Goal: Information Seeking & Learning: Learn about a topic

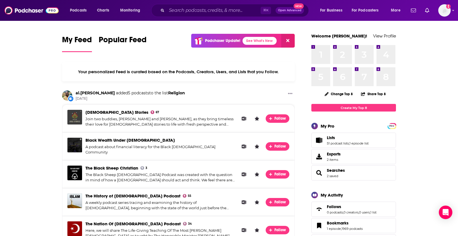
click at [349, 142] on span "," at bounding box center [349, 144] width 1 height 4
click at [344, 144] on link "51 podcast lists" at bounding box center [338, 144] width 22 height 4
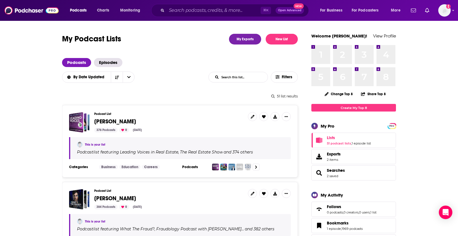
click at [111, 121] on span "[PERSON_NAME]" at bounding box center [115, 121] width 42 height 7
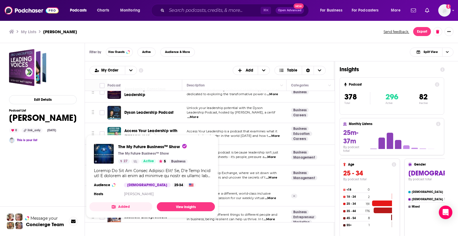
scroll to position [7459, 0]
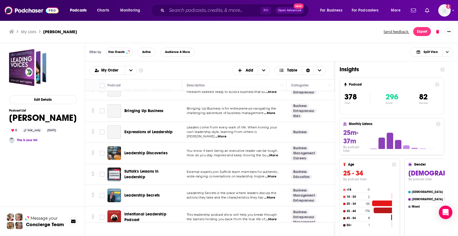
click at [147, 193] on span "Leadership Secrets" at bounding box center [141, 195] width 35 height 5
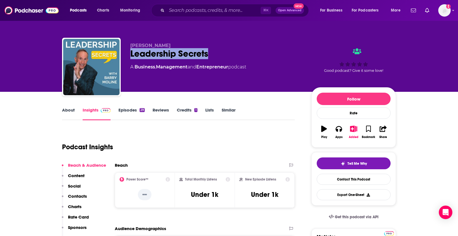
drag, startPoint x: 212, startPoint y: 56, endPoint x: 131, endPoint y: 55, distance: 80.6
click at [131, 56] on div "Leadership Secrets" at bounding box center [216, 53] width 172 height 11
copy h2 "Leadership Secrets"
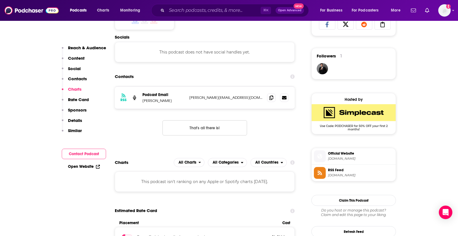
scroll to position [383, 0]
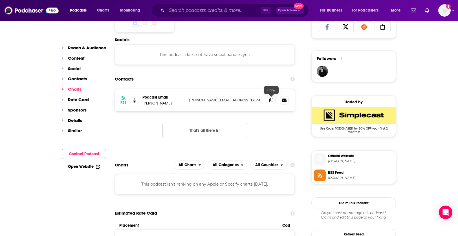
click at [271, 98] on icon at bounding box center [271, 100] width 4 height 5
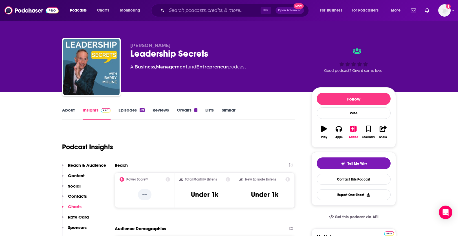
scroll to position [0, 0]
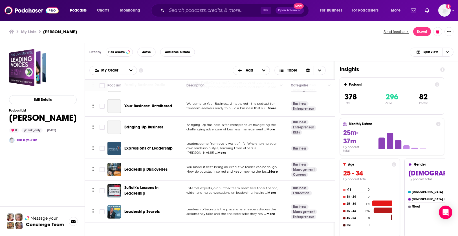
scroll to position [7442, 0]
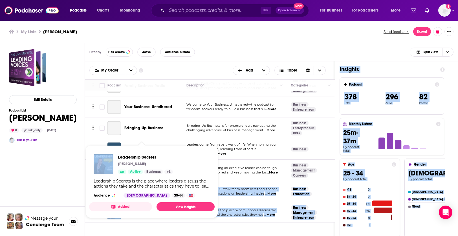
drag, startPoint x: 149, startPoint y: 145, endPoint x: 84, endPoint y: 121, distance: 69.1
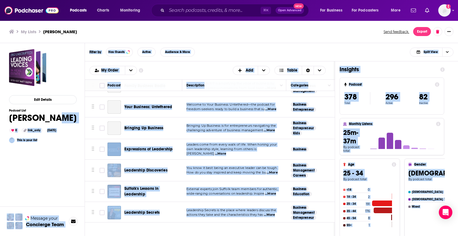
click at [226, 48] on div "Filter by Has Guests Active Audience & More Split View" at bounding box center [271, 52] width 373 height 18
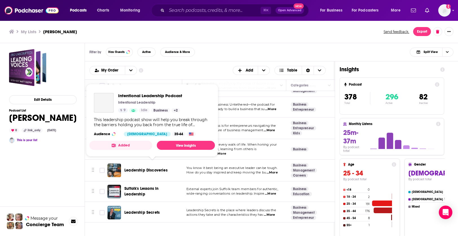
click at [137, 229] on span "Intentional Leadership Podcast" at bounding box center [152, 234] width 56 height 11
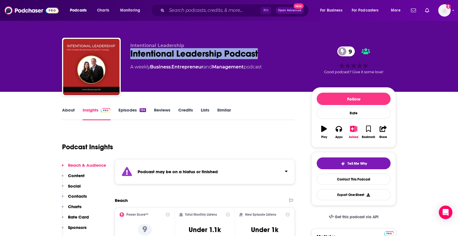
drag, startPoint x: 265, startPoint y: 54, endPoint x: 130, endPoint y: 58, distance: 135.4
click at [130, 58] on div "Intentional Leadership Intentional Leadership Podcast 9 A weekly Business , Ent…" at bounding box center [229, 68] width 334 height 61
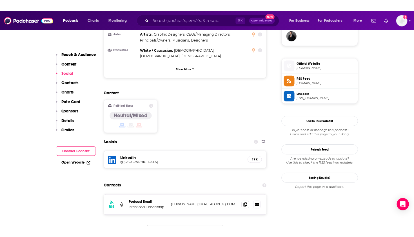
scroll to position [429, 0]
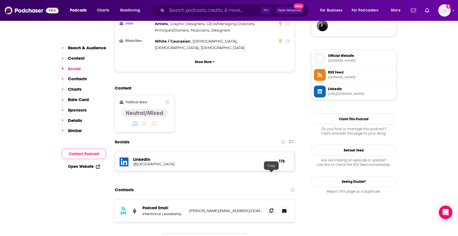
click at [269, 209] on icon at bounding box center [271, 211] width 4 height 5
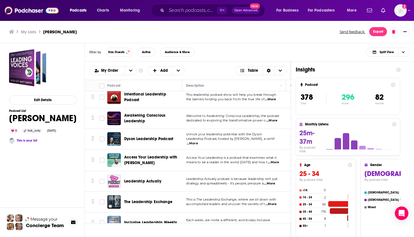
scroll to position [7451, 0]
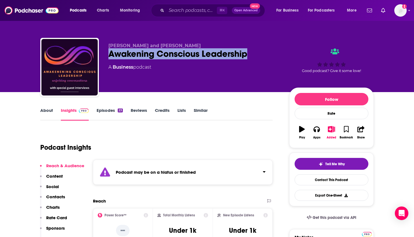
drag, startPoint x: 259, startPoint y: 52, endPoint x: 107, endPoint y: 54, distance: 151.7
click at [107, 54] on div "Johnny Hammond and Emily Walker Awakening Conscious Leadership A Business podca…" at bounding box center [207, 68] width 334 height 61
copy h2 "Awakening Conscious Leadership"
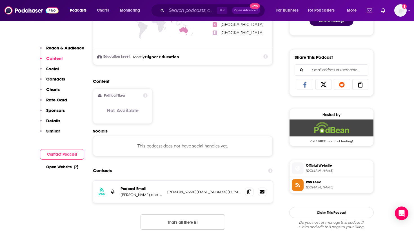
scroll to position [346, 0]
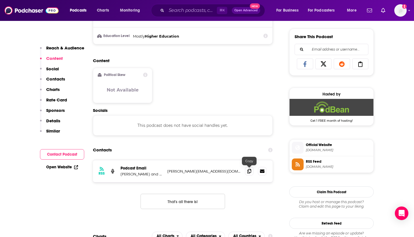
click at [255, 173] on div at bounding box center [255, 171] width 21 height 8
click at [251, 171] on icon at bounding box center [250, 170] width 4 height 5
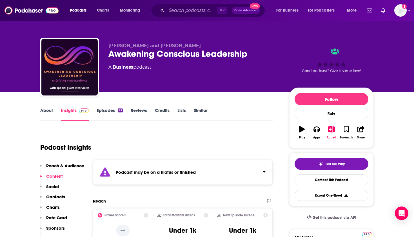
scroll to position [0, 0]
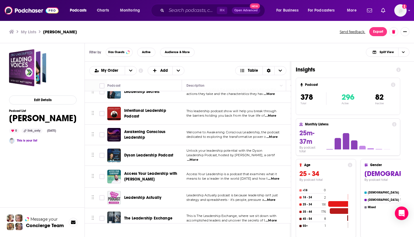
scroll to position [7483, 0]
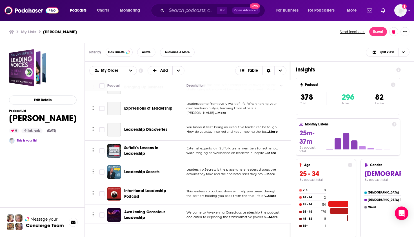
click at [139, 233] on span "Dyson Leadership Podcast" at bounding box center [148, 235] width 49 height 5
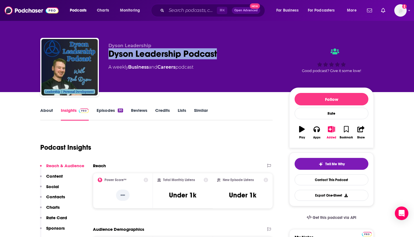
drag, startPoint x: 221, startPoint y: 53, endPoint x: 108, endPoint y: 54, distance: 113.0
click at [108, 54] on div "Dyson Leadership Dyson Leadership Podcast A weekly Business and Careers podcast…" at bounding box center [207, 68] width 334 height 61
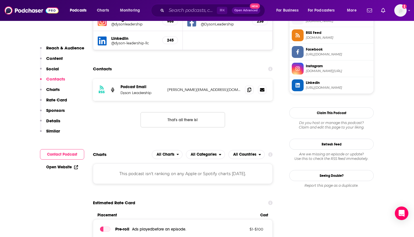
scroll to position [432, 0]
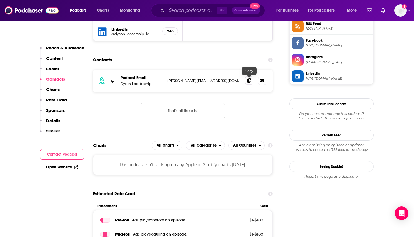
click at [250, 81] on icon at bounding box center [250, 80] width 4 height 5
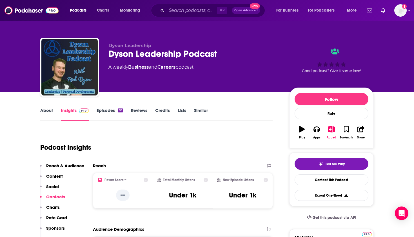
scroll to position [0, 0]
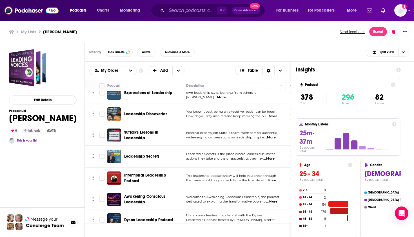
scroll to position [7502, 0]
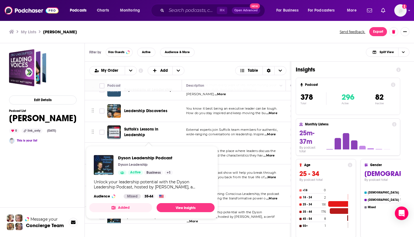
click at [157, 151] on div "Dyson Leadership Podcast Dyson Leadership Active Business + 1 Unlock your leade…" at bounding box center [151, 176] width 125 height 52
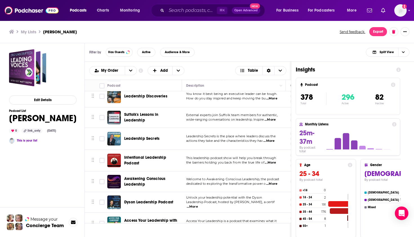
scroll to position [7517, 0]
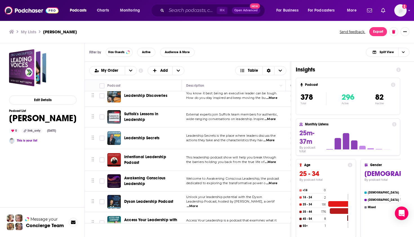
click at [149, 217] on span "Access Your Leadership with Hakim Lakhdar" at bounding box center [150, 222] width 53 height 10
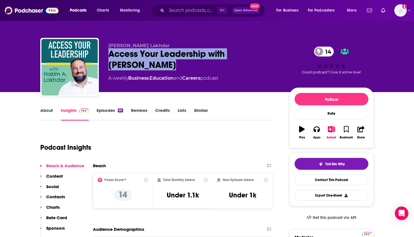
drag, startPoint x: 143, startPoint y: 67, endPoint x: 109, endPoint y: 52, distance: 37.5
click at [109, 52] on div "Access Your Leadership with Hakim Lakhdar 14" at bounding box center [195, 59] width 172 height 22
copy h2 "Access Your Leadership with Hakim Lakhdar"
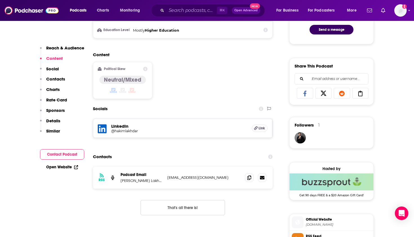
scroll to position [329, 0]
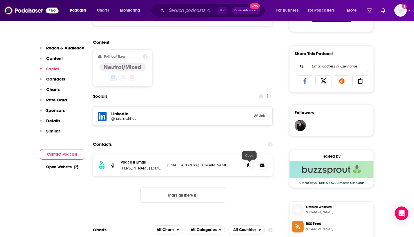
click at [252, 167] on span at bounding box center [249, 164] width 8 height 8
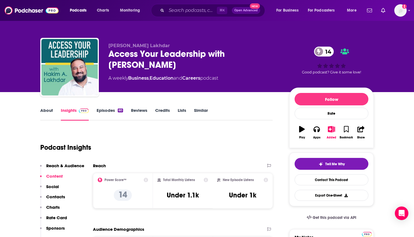
scroll to position [0, 0]
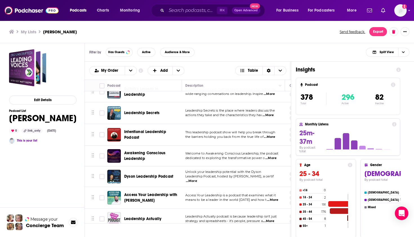
scroll to position [7556, 2]
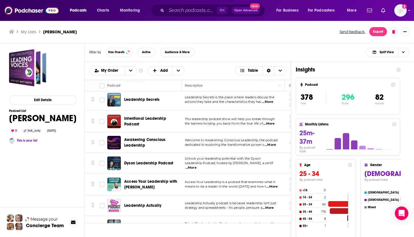
click at [141, 203] on span "Leadership Actually" at bounding box center [142, 205] width 37 height 5
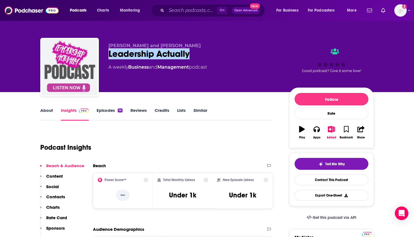
drag, startPoint x: 195, startPoint y: 58, endPoint x: 110, endPoint y: 55, distance: 84.3
click at [110, 55] on div "Leadership Actually" at bounding box center [195, 53] width 172 height 11
copy h2 "Leadership Actually"
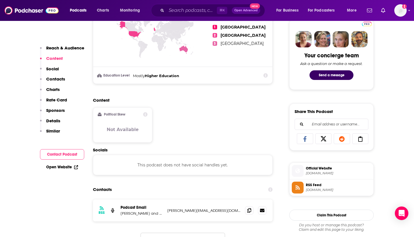
scroll to position [274, 0]
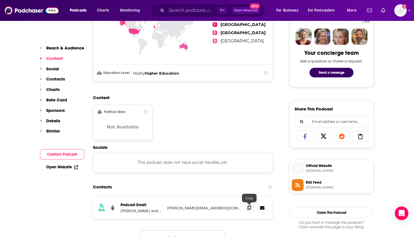
click at [250, 206] on icon at bounding box center [250, 207] width 4 height 5
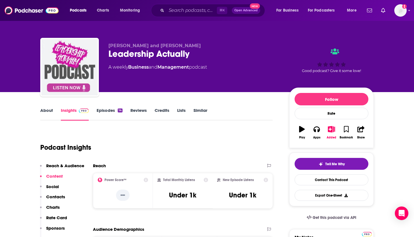
scroll to position [0, 0]
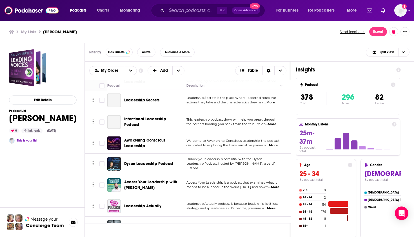
scroll to position [7555, 0]
click at [156, 224] on span "The Leadership Exchange" at bounding box center [148, 226] width 48 height 5
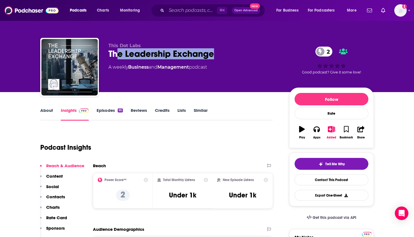
copy h2 "e Leadership Exchange"
drag, startPoint x: 221, startPoint y: 58, endPoint x: 108, endPoint y: 49, distance: 113.1
click at [107, 55] on div "This Dot Labs The Leadership Exchange 2 A weekly Business and Management podcas…" at bounding box center [207, 68] width 334 height 61
copy h2 "The Leadership Exchange"
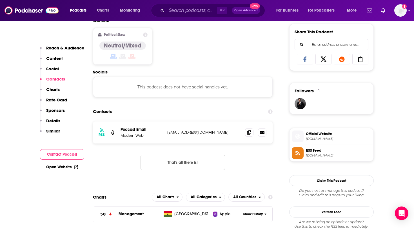
scroll to position [369, 0]
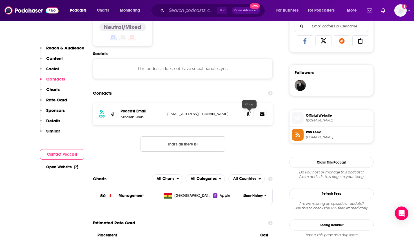
click at [249, 115] on icon at bounding box center [250, 113] width 4 height 5
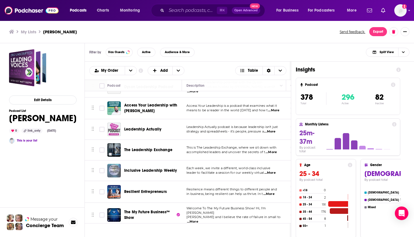
scroll to position [7573, 0]
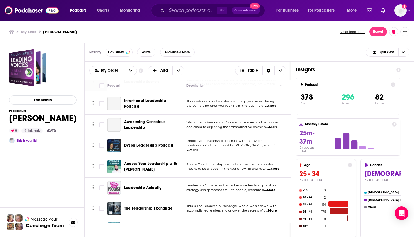
click at [151, 226] on span "Inclusive Leadership Weekly" at bounding box center [150, 228] width 53 height 5
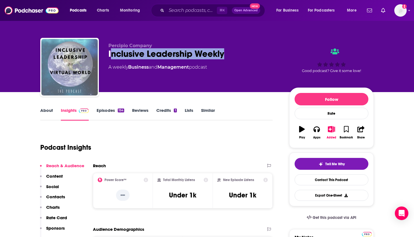
copy h2 "nclusive Leadership Weekly"
drag, startPoint x: 214, startPoint y: 56, endPoint x: 107, endPoint y: 54, distance: 106.9
click at [107, 54] on div "Percipio Company Inclusive Leadership Weekly A weekly Business and Management p…" at bounding box center [207, 68] width 334 height 61
copy h2 "Inclusive Leadership Weekly"
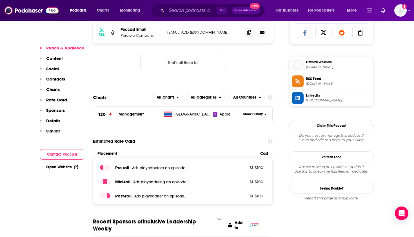
scroll to position [380, 0]
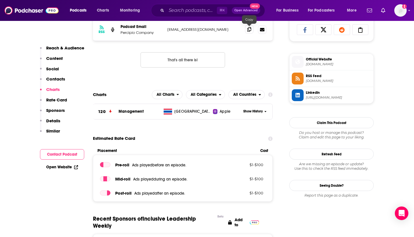
click at [250, 30] on icon at bounding box center [250, 29] width 4 height 5
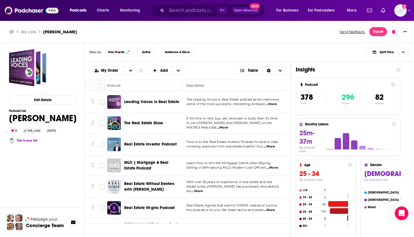
scroll to position [7563, 0]
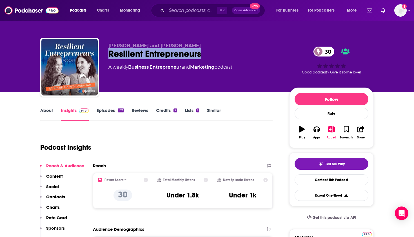
drag, startPoint x: 206, startPoint y: 52, endPoint x: 103, endPoint y: 52, distance: 103.2
click at [103, 52] on div "Vicki Abraham and Laura Bell Resilient Entrepreneurs 30 A weekly Business , Ent…" at bounding box center [207, 68] width 334 height 61
copy div "Vicki Abraham and Laura Bell Resilient Entrepreneurs"
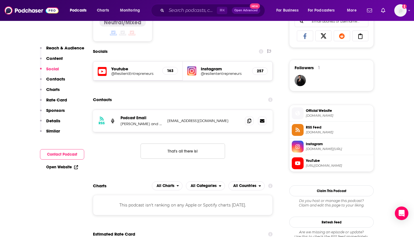
scroll to position [383, 0]
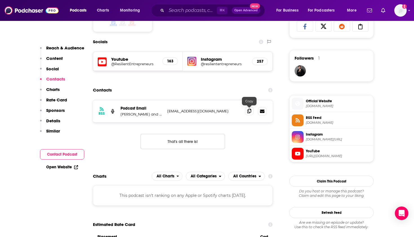
click at [250, 110] on icon at bounding box center [250, 111] width 4 height 5
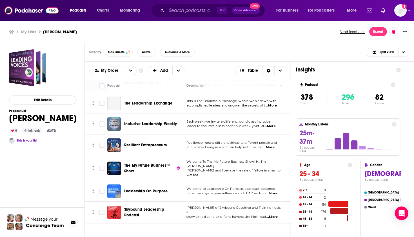
scroll to position [7643, 0]
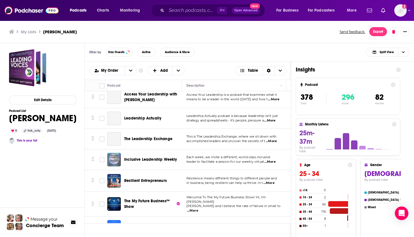
click at [139, 198] on span "The My Future Business™ Show" at bounding box center [147, 203] width 46 height 10
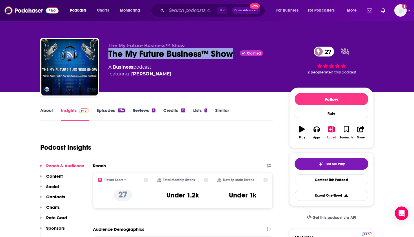
drag, startPoint x: 235, startPoint y: 54, endPoint x: 107, endPoint y: 52, distance: 127.4
click at [107, 52] on div "The My Future Business™ Show The My Future Business™ Show Claimed 27 A Business…" at bounding box center [207, 68] width 334 height 61
copy h2 "The My Future Business™ Show"
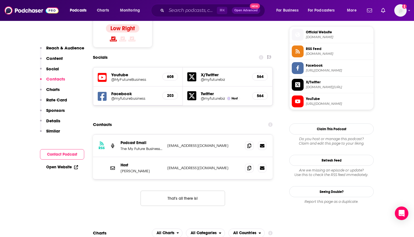
scroll to position [455, 0]
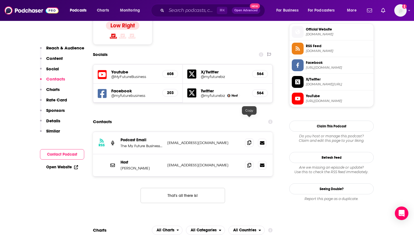
click at [248, 140] on icon at bounding box center [250, 142] width 4 height 5
click at [249, 162] on icon at bounding box center [250, 164] width 4 height 5
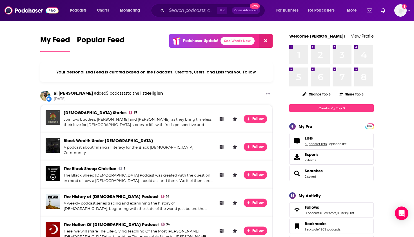
click at [309, 146] on span "Lists 51 podcast lists , 1 episode list" at bounding box center [332, 140] width 85 height 15
click at [309, 145] on link "51 podcast lists" at bounding box center [316, 144] width 22 height 4
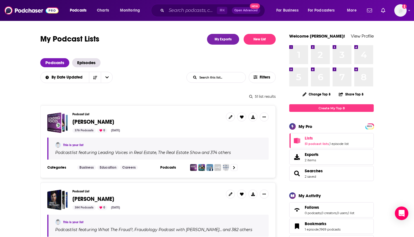
click at [89, 197] on span "[PERSON_NAME]" at bounding box center [93, 198] width 42 height 7
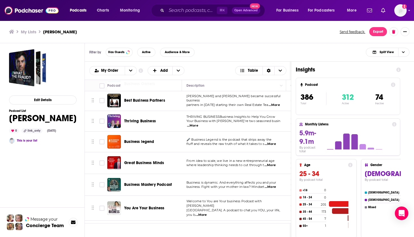
scroll to position [7277, 0]
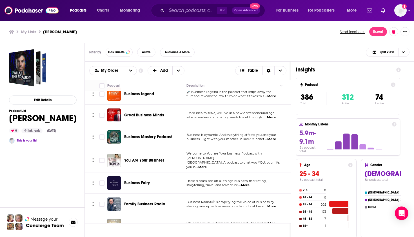
click at [152, 222] on span "Your Business: Untethered" at bounding box center [148, 224] width 48 height 5
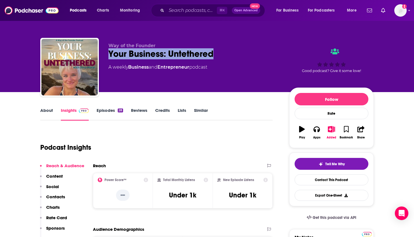
drag, startPoint x: 218, startPoint y: 52, endPoint x: 108, endPoint y: 53, distance: 110.8
click at [108, 53] on div "Way of the Founder Your Business: Untethered A weekly Business and Entrepreneur…" at bounding box center [207, 68] width 334 height 61
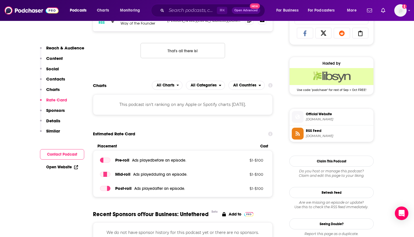
scroll to position [329, 0]
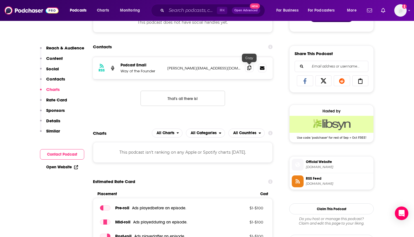
click at [250, 63] on div at bounding box center [249, 62] width 5 height 5
click at [249, 67] on icon at bounding box center [250, 67] width 4 height 5
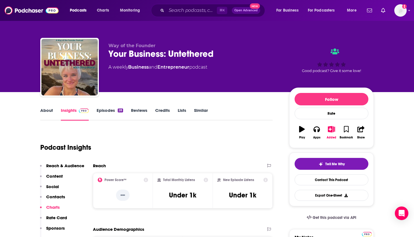
scroll to position [0, 0]
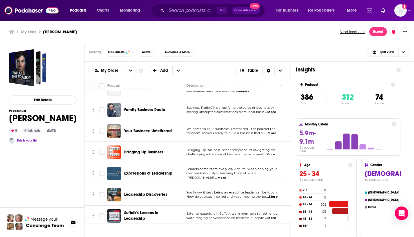
scroll to position [7367, 0]
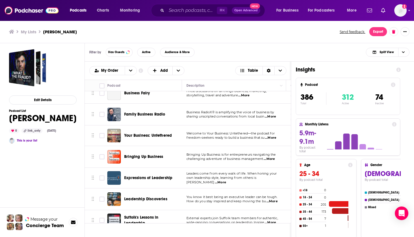
click at [142, 154] on span "Bringing Up Business" at bounding box center [143, 156] width 39 height 5
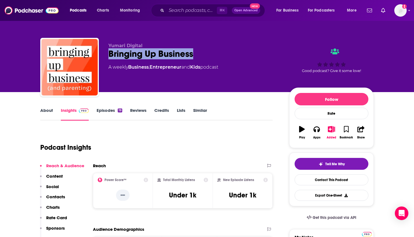
drag, startPoint x: 203, startPoint y: 58, endPoint x: 106, endPoint y: 56, distance: 97.0
click at [106, 56] on div "Yumari Digital Bringing Up Business A weekly Business , Entrepreneur and Kids p…" at bounding box center [207, 68] width 334 height 61
copy h2 "Bringing Up Business"
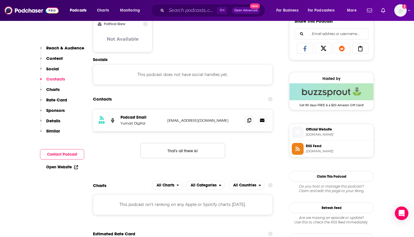
scroll to position [364, 0]
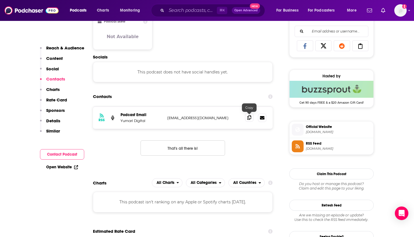
click at [247, 117] on span at bounding box center [249, 117] width 8 height 8
click at [96, 1] on div "Podcasts Charts Monitoring ⌘ K Open Advanced New For Business For Podcasters Mo…" at bounding box center [207, 10] width 414 height 21
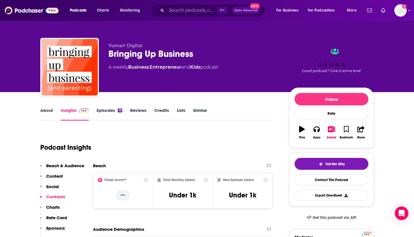
scroll to position [0, 0]
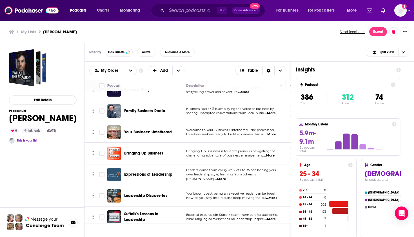
scroll to position [7375, 0]
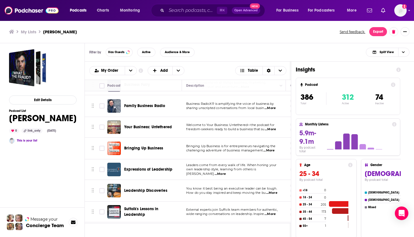
click at [149, 167] on span "Expressions of Leadership" at bounding box center [148, 169] width 48 height 5
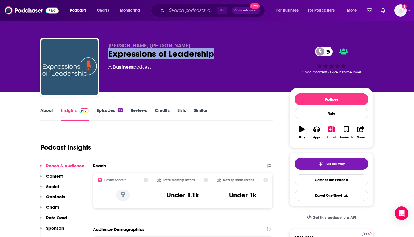
drag, startPoint x: 226, startPoint y: 59, endPoint x: 109, endPoint y: 56, distance: 117.0
click at [109, 56] on div "Expressions of Leadership 9" at bounding box center [195, 53] width 172 height 11
copy h2 "Expressions of Leadership"
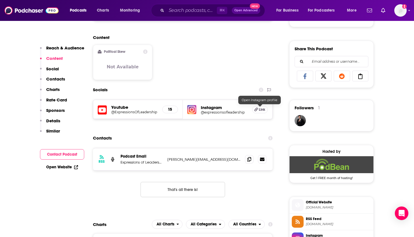
scroll to position [353, 0]
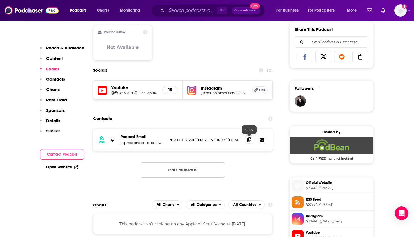
click at [251, 137] on span at bounding box center [249, 139] width 8 height 8
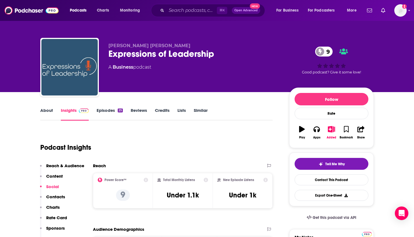
scroll to position [0, 0]
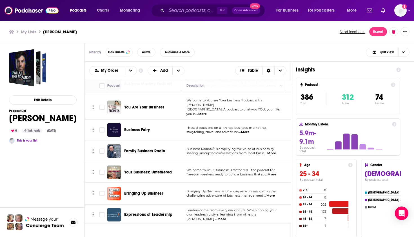
scroll to position [7333, 0]
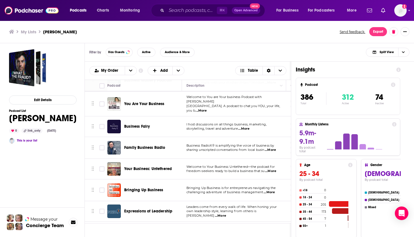
click at [138, 229] on span "Leadership Discoveries" at bounding box center [145, 231] width 43 height 5
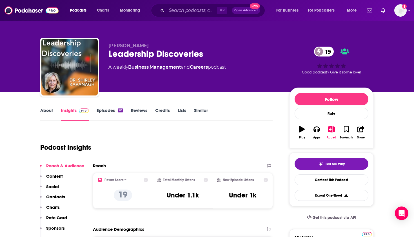
click at [107, 55] on div "[PERSON_NAME] Leadership Discoveries 19 A weekly Business , Management and Care…" at bounding box center [207, 68] width 334 height 61
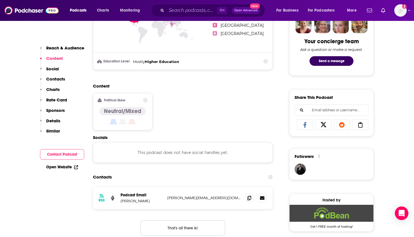
scroll to position [296, 0]
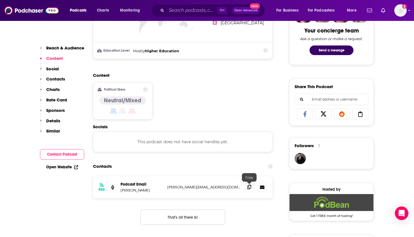
click at [252, 187] on span at bounding box center [249, 186] width 8 height 8
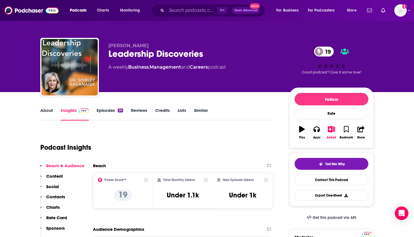
scroll to position [0, 0]
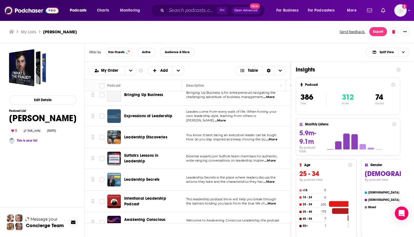
scroll to position [7428, 0]
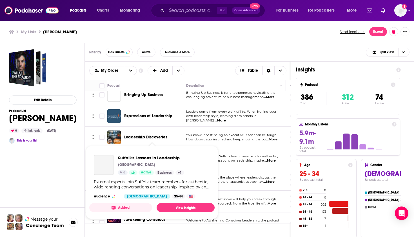
click at [126, 153] on span "Suffolk's Lessons in Leadership" at bounding box center [141, 158] width 34 height 10
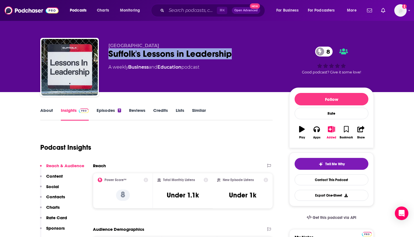
drag, startPoint x: 238, startPoint y: 55, endPoint x: 107, endPoint y: 51, distance: 131.4
click at [107, 51] on div "Suffolk Suffolk's Lessons in Leadership 8 A weekly Business and Education podca…" at bounding box center [207, 68] width 334 height 61
copy h2 "Suffolk's Lessons in Leadership"
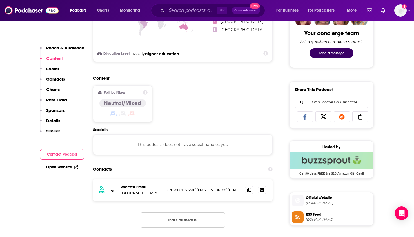
scroll to position [307, 0]
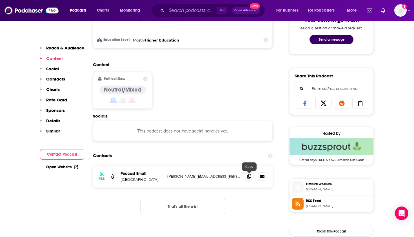
click at [251, 176] on span at bounding box center [249, 176] width 8 height 8
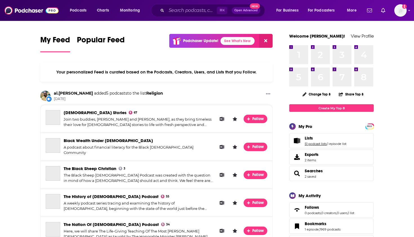
click at [308, 143] on link "51 podcast lists" at bounding box center [316, 144] width 22 height 4
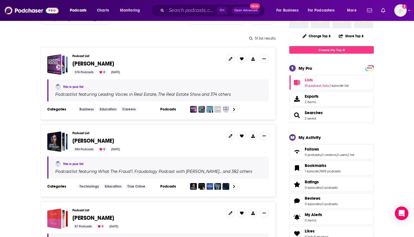
scroll to position [71, 0]
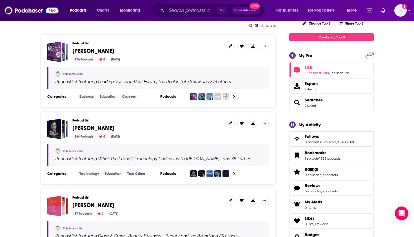
click at [92, 205] on span "[PERSON_NAME]" at bounding box center [93, 204] width 42 height 7
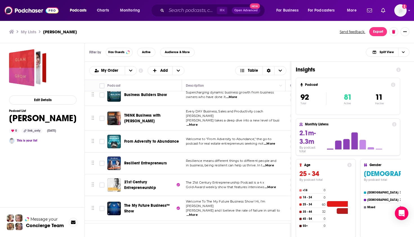
scroll to position [1219, 1]
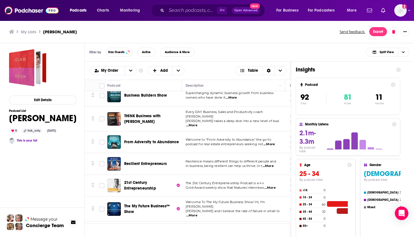
click at [142, 147] on div "Podcasts Charts Monitoring ⌘ K Open Advanced New For Business For Podcasters Mo…" at bounding box center [207, 118] width 414 height 237
click at [155, 161] on span "Resilient Entrepreneurs" at bounding box center [145, 163] width 43 height 5
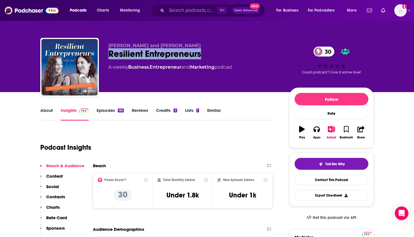
drag, startPoint x: 208, startPoint y: 55, endPoint x: 105, endPoint y: 54, distance: 102.9
click at [105, 54] on div "[PERSON_NAME] and [PERSON_NAME] Resilient Entrepreneurs 30 A weekly Business , …" at bounding box center [207, 68] width 334 height 61
copy h2 "Resilient Entrepreneurs"
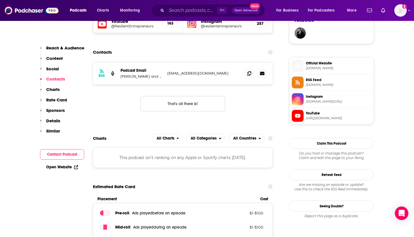
scroll to position [425, 0]
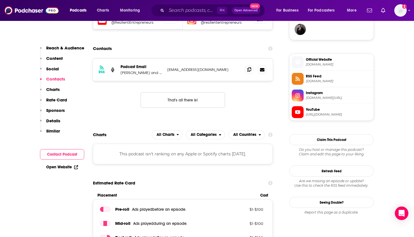
click at [249, 71] on icon at bounding box center [250, 69] width 4 height 5
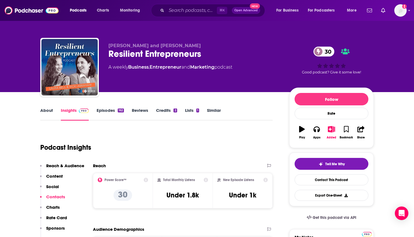
scroll to position [0, 0]
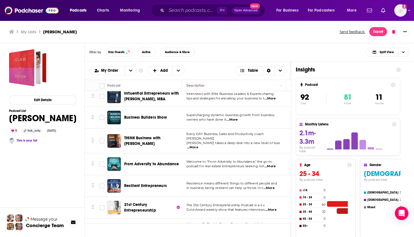
scroll to position [1197, 0]
click at [136, 202] on span "21st Century Entrepreneurship" at bounding box center [140, 207] width 32 height 10
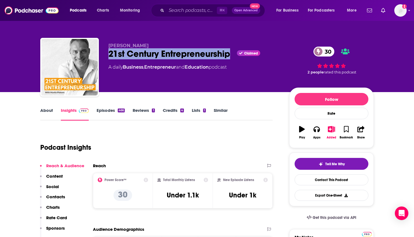
drag, startPoint x: 233, startPoint y: 57, endPoint x: 107, endPoint y: 55, distance: 125.2
click at [107, 55] on div "[PERSON_NAME] 21st Century Entrepreneurship Claimed 30 A daily Business , Entre…" at bounding box center [207, 68] width 334 height 61
copy h2 "21st Century Entrepreneurship"
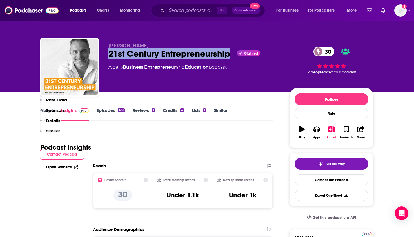
scroll to position [369, 0]
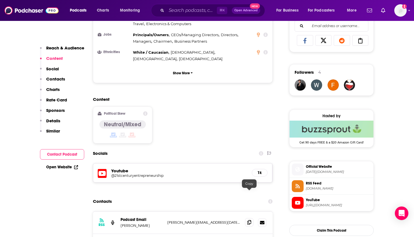
click at [248, 220] on icon at bounding box center [250, 222] width 4 height 5
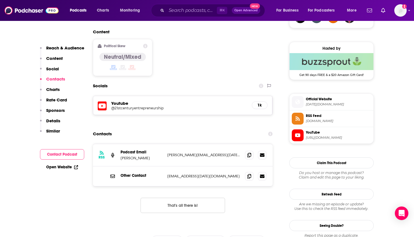
scroll to position [453, 0]
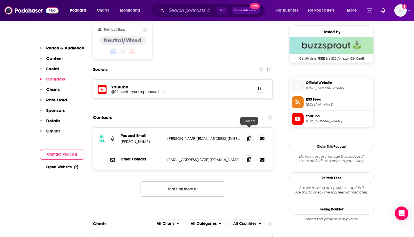
click at [249, 157] on icon at bounding box center [250, 159] width 4 height 5
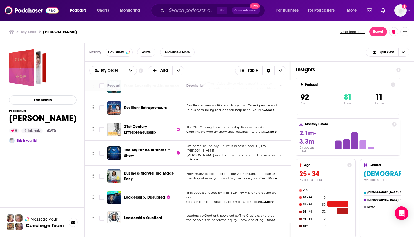
scroll to position [1275, 0]
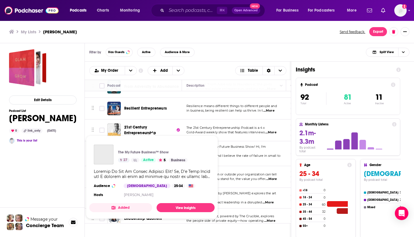
click at [148, 132] on div "Podcasts Charts Monitoring ⌘ K Open Advanced New For Business For Podcasters Mo…" at bounding box center [207, 118] width 414 height 237
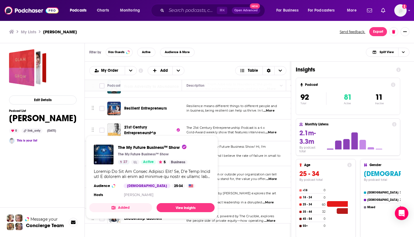
click at [136, 148] on span "The My Future Business™ Show" at bounding box center [147, 153] width 46 height 10
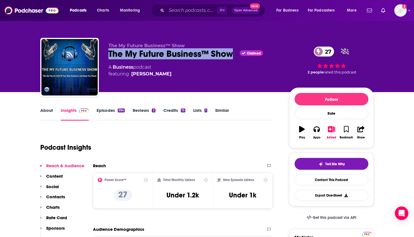
drag, startPoint x: 232, startPoint y: 53, endPoint x: 109, endPoint y: 52, distance: 122.9
click at [109, 52] on div "The My Future Business™ Show Claimed 27" at bounding box center [195, 53] width 172 height 11
copy h2 "The My Future Business™ Show"
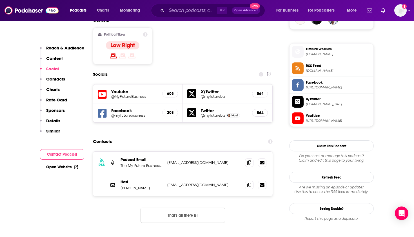
scroll to position [442, 0]
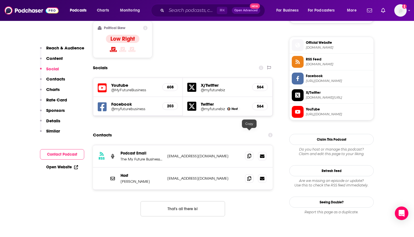
click at [248, 151] on span at bounding box center [249, 155] width 8 height 8
click at [251, 176] on icon at bounding box center [250, 178] width 4 height 5
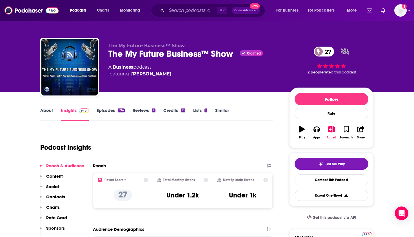
scroll to position [0, 0]
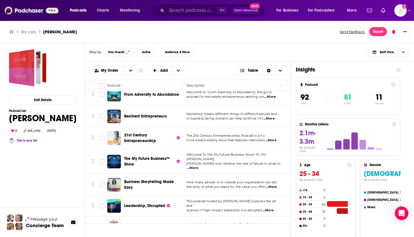
scroll to position [1264, 0]
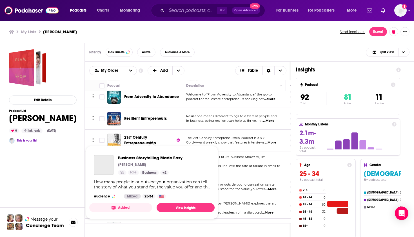
click at [149, 164] on div "Podcasts Charts Monitoring ⌘ K Open Advanced New For Business For Podcasters Mo…" at bounding box center [207, 118] width 414 height 237
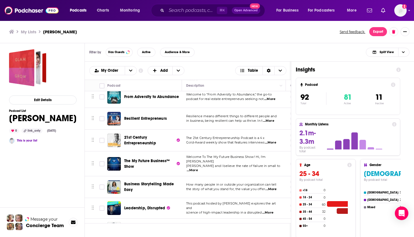
click at [160, 176] on td "Business Storytelling Made Easy" at bounding box center [144, 187] width 75 height 22
click at [160, 180] on div "Business Storytelling Made Easy" at bounding box center [153, 187] width 59 height 14
click at [168, 181] on span "Business Storytelling Made Easy" at bounding box center [149, 186] width 50 height 10
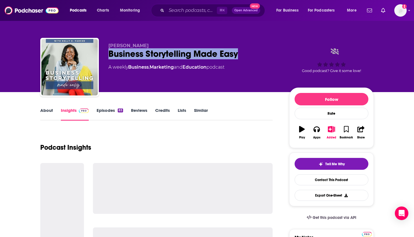
drag, startPoint x: 247, startPoint y: 54, endPoint x: 106, endPoint y: 51, distance: 141.3
click at [106, 51] on div "Kelly D. Parker Business Storytelling Made Easy A weekly Business , Marketing a…" at bounding box center [207, 68] width 334 height 61
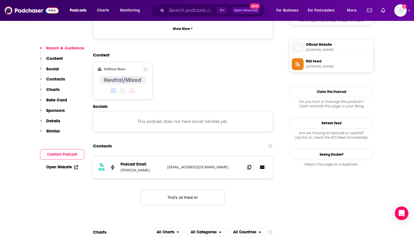
scroll to position [447, 0]
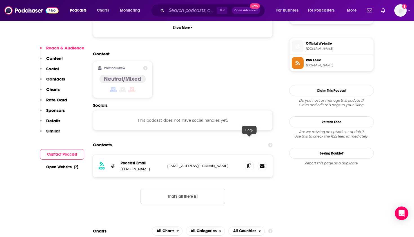
click at [250, 161] on span at bounding box center [249, 165] width 8 height 8
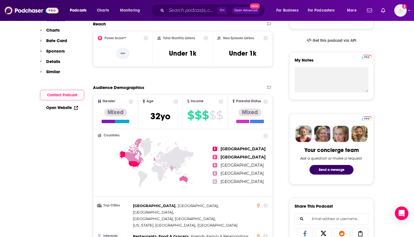
scroll to position [0, 0]
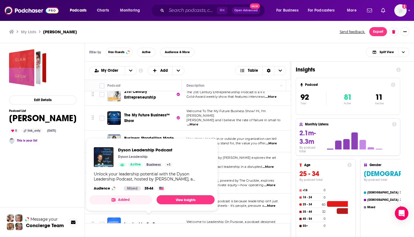
scroll to position [1309, 0]
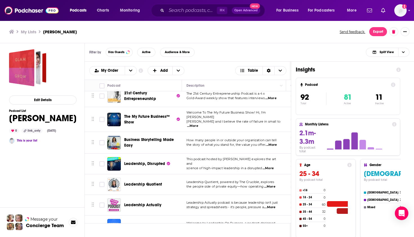
click at [152, 161] on span "Leadership, Disrupted" at bounding box center [144, 163] width 41 height 5
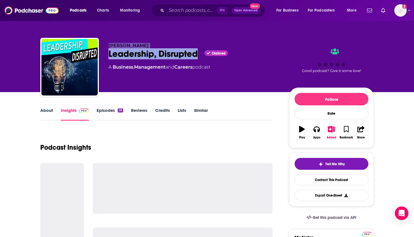
drag, startPoint x: 200, startPoint y: 53, endPoint x: 103, endPoint y: 52, distance: 97.3
click at [102, 52] on div "Dan Rust Leadership, Disrupted Claimed A Business , Management and Careers podc…" at bounding box center [207, 68] width 334 height 61
click at [180, 55] on div "Leadership, Disrupted Claimed" at bounding box center [195, 53] width 172 height 11
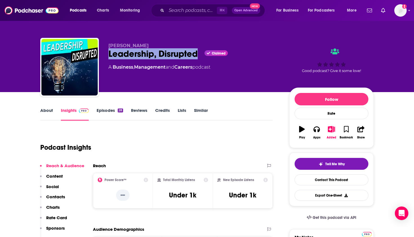
drag, startPoint x: 198, startPoint y: 55, endPoint x: 109, endPoint y: 54, distance: 89.1
click at [109, 54] on div "Leadership, Disrupted Claimed" at bounding box center [195, 53] width 172 height 11
copy h2 "Leadership, Disrupted"
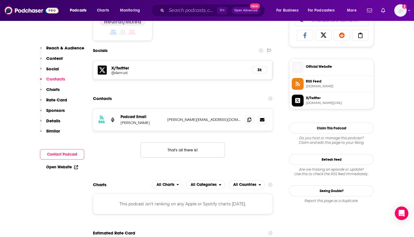
scroll to position [384, 0]
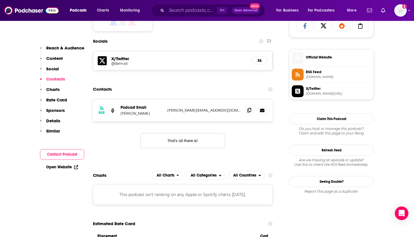
click at [251, 107] on span at bounding box center [249, 110] width 8 height 8
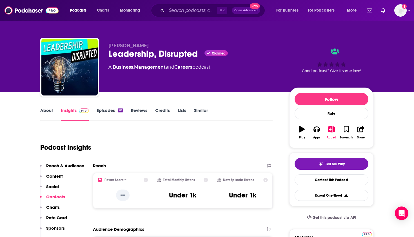
scroll to position [0, 0]
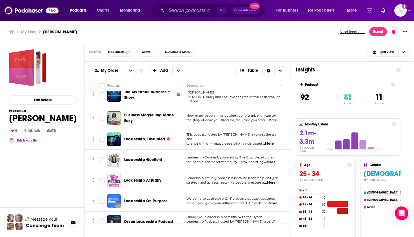
scroll to position [1327, 0]
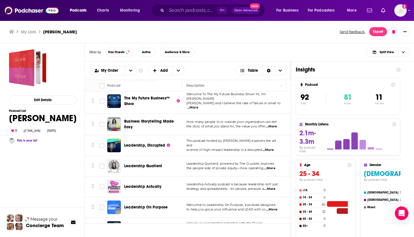
click at [151, 144] on div "Podcasts Charts Monitoring ⌘ K Open Advanced New For Business For Podcasters Mo…" at bounding box center [207, 118] width 414 height 237
click at [151, 163] on span "Leadership Quotient" at bounding box center [143, 165] width 38 height 5
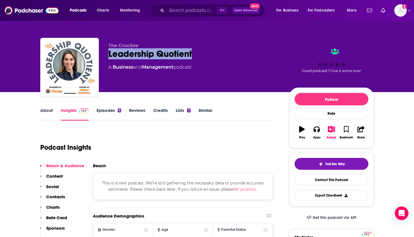
drag, startPoint x: 179, startPoint y: 58, endPoint x: 108, endPoint y: 56, distance: 71.4
click at [108, 56] on div "The Crucible Leadership Quotient A Business and Management podcast Good podcast…" at bounding box center [207, 68] width 334 height 61
copy h2 "Leadership Quotient"
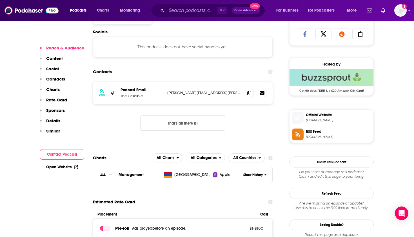
scroll to position [382, 0]
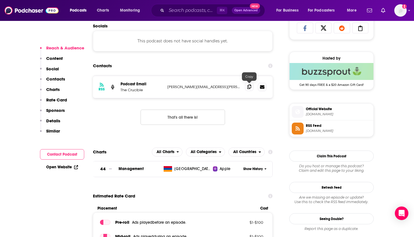
click at [251, 87] on icon at bounding box center [250, 86] width 4 height 5
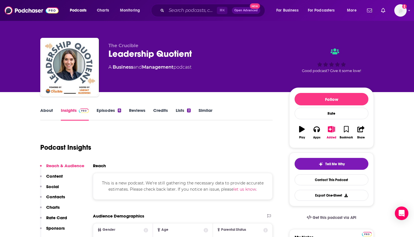
scroll to position [0, 0]
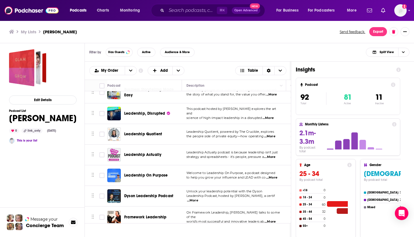
scroll to position [1356, 0]
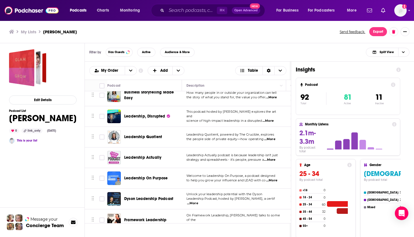
click at [141, 155] on span "Leadership Actually" at bounding box center [142, 157] width 37 height 5
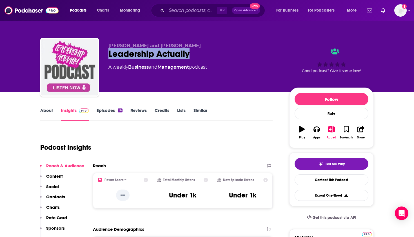
drag, startPoint x: 168, startPoint y: 54, endPoint x: 105, endPoint y: 55, distance: 63.2
click at [105, 55] on div "Lee Rogers and Lisa Powney Leadership Actually A weekly Business and Management…" at bounding box center [207, 68] width 334 height 61
copy h2 "Leadership Actually"
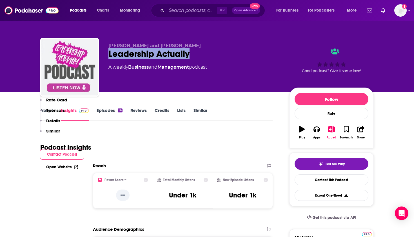
scroll to position [281, 0]
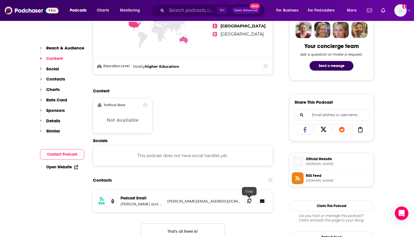
click at [250, 199] on icon at bounding box center [250, 200] width 4 height 5
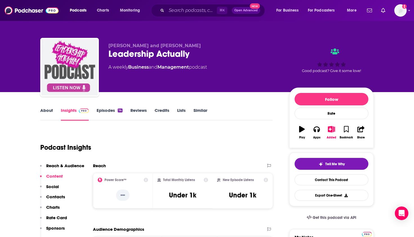
scroll to position [0, 0]
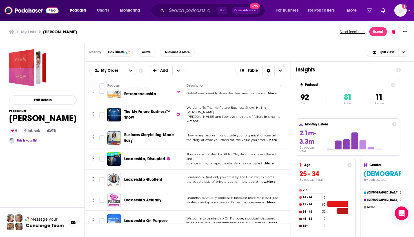
scroll to position [1315, 1]
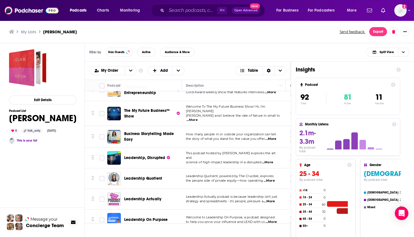
click at [148, 217] on span "Leadership On Purpose" at bounding box center [146, 219] width 44 height 5
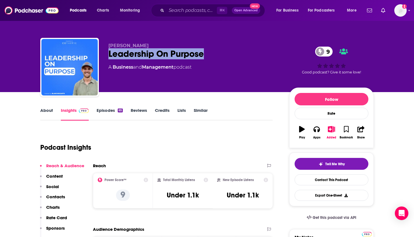
drag, startPoint x: 213, startPoint y: 55, endPoint x: 108, endPoint y: 54, distance: 105.2
click at [107, 54] on div "[PERSON_NAME] Leadership On Purpose 9 A Business and Management podcast 9 Good …" at bounding box center [207, 68] width 334 height 61
copy h2 "Leadership On Purpose"
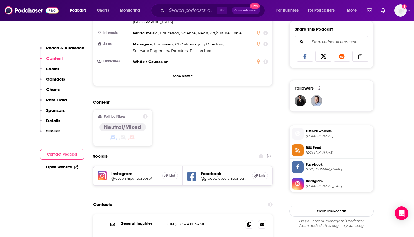
scroll to position [365, 0]
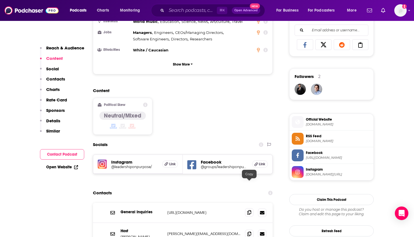
click at [249, 208] on span at bounding box center [249, 212] width 8 height 8
click at [249, 231] on icon at bounding box center [250, 233] width 4 height 5
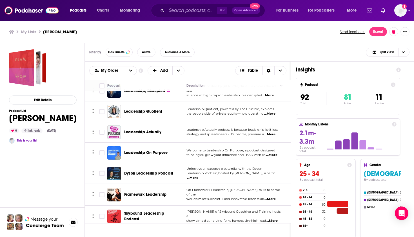
scroll to position [1374, 0]
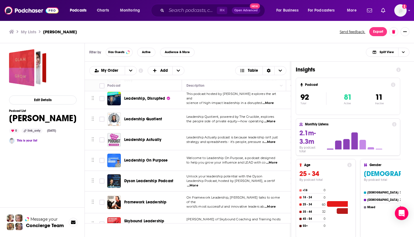
click at [159, 178] on span "Dyson Leadership Podcast" at bounding box center [148, 180] width 49 height 5
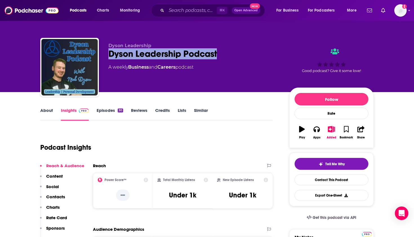
drag, startPoint x: 224, startPoint y: 55, endPoint x: 105, endPoint y: 55, distance: 118.4
click at [105, 55] on div "Dyson Leadership Dyson Leadership Podcast A weekly Business and Careers podcast…" at bounding box center [207, 68] width 334 height 61
copy h2 "Dyson Leadership Podcast"
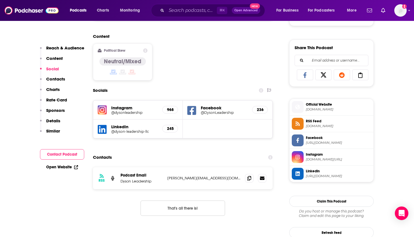
scroll to position [340, 0]
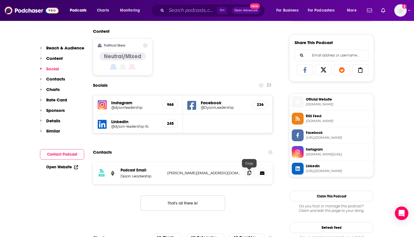
click at [250, 170] on span at bounding box center [249, 172] width 8 height 8
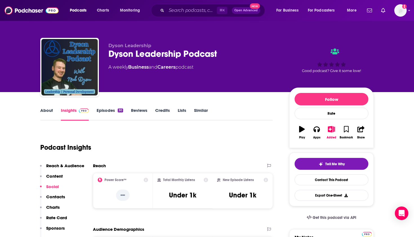
scroll to position [0, 0]
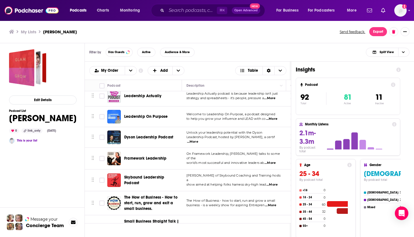
scroll to position [1409, 0]
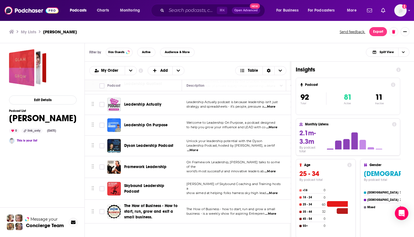
click at [156, 164] on span "Framework Leadership" at bounding box center [145, 166] width 42 height 5
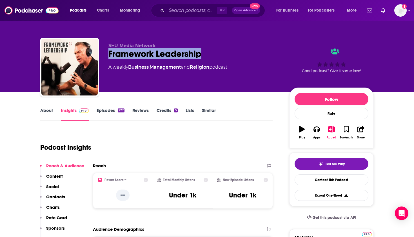
drag, startPoint x: 208, startPoint y: 59, endPoint x: 109, endPoint y: 54, distance: 99.9
click at [109, 54] on div "Framework Leadership" at bounding box center [195, 53] width 172 height 11
copy h2 "Framework Leadership"
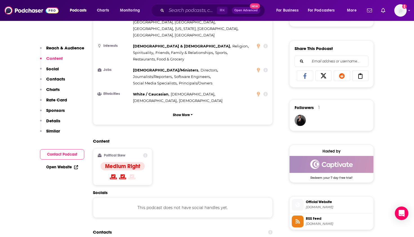
scroll to position [341, 0]
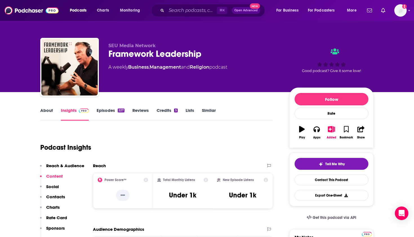
scroll to position [0, 0]
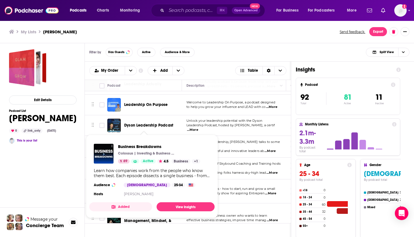
scroll to position [1422, 0]
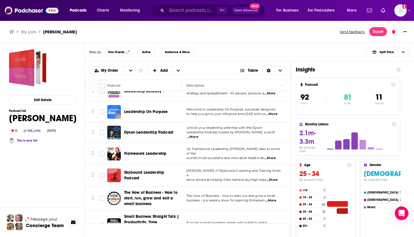
click at [147, 149] on div "Podcasts Charts Monitoring ⌘ K Open Advanced New For Business For Podcasters Mo…" at bounding box center [207, 118] width 414 height 237
click at [165, 151] on div "Podcasts Charts Monitoring ⌘ K Open Advanced New For Business For Podcasters Mo…" at bounding box center [207, 118] width 414 height 237
click at [138, 169] on span "Skybound Leadership Podcast" at bounding box center [152, 174] width 56 height 11
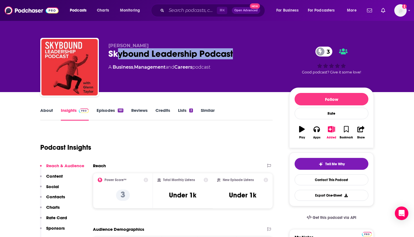
drag, startPoint x: 241, startPoint y: 53, endPoint x: 108, endPoint y: 53, distance: 133.3
click at [108, 53] on div "[PERSON_NAME] Skybound Leadership Podcast 3 A Business , Management and Careers…" at bounding box center [207, 68] width 334 height 61
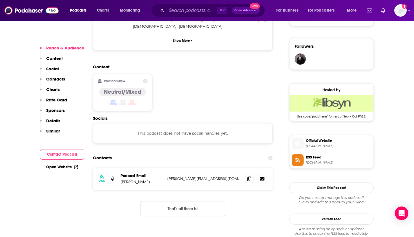
scroll to position [409, 0]
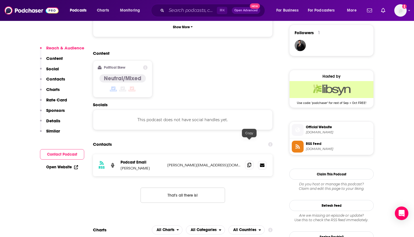
click at [249, 162] on icon at bounding box center [250, 164] width 4 height 5
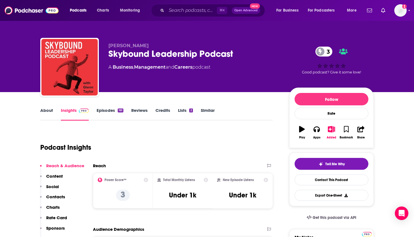
scroll to position [0, 0]
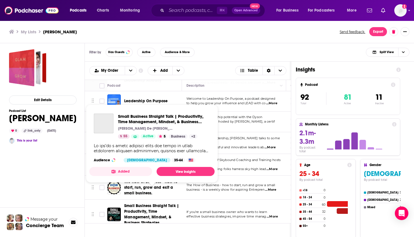
scroll to position [1425, 0]
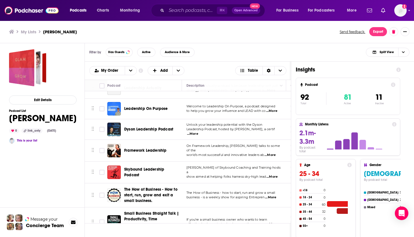
click at [165, 187] on span "The How of Business - How to start, run, grow and exit a small business." at bounding box center [150, 195] width 53 height 16
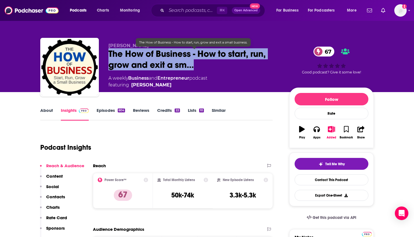
drag, startPoint x: 202, startPoint y: 71, endPoint x: 108, endPoint y: 53, distance: 95.4
click at [108, 53] on div "[PERSON_NAME] The How of Business - How to start, run, grow and exit a sm… 67 A…" at bounding box center [207, 68] width 334 height 61
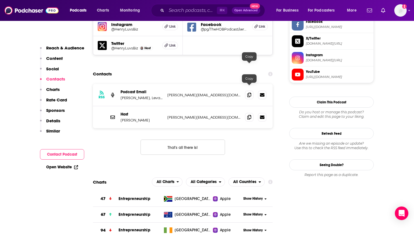
scroll to position [545, 0]
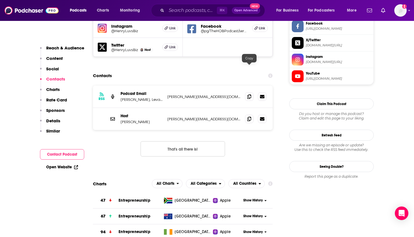
click at [251, 85] on div "RSS Podcast Email [PERSON_NAME], Levante Business Group [PERSON_NAME][EMAIL_ADD…" at bounding box center [183, 96] width 180 height 22
click at [249, 94] on icon at bounding box center [250, 96] width 4 height 5
click at [253, 114] on span at bounding box center [249, 118] width 8 height 8
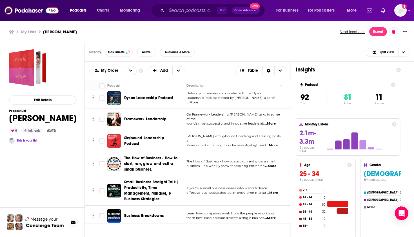
scroll to position [1456, 0]
click at [154, 213] on span "Business Breakdowns" at bounding box center [143, 215] width 39 height 5
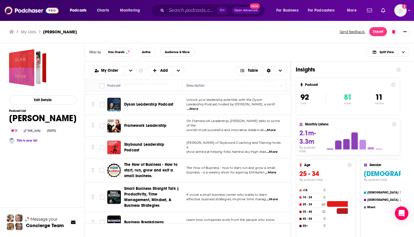
scroll to position [1445, 0]
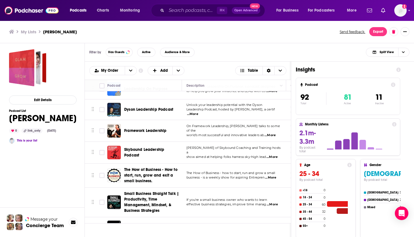
click at [153, 191] on span "Small Business Straight Talk | Productivity, Time Management, Mindset, & Busine…" at bounding box center [151, 202] width 55 height 22
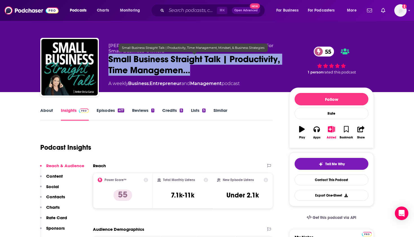
drag, startPoint x: 249, startPoint y: 69, endPoint x: 111, endPoint y: 60, distance: 139.3
click at [111, 60] on span "Small Business Straight Talk | Productivity, Time Managemen…" at bounding box center [195, 65] width 172 height 22
copy h2 "Small Business Straight Talk | Productivity, Time Managemen…"
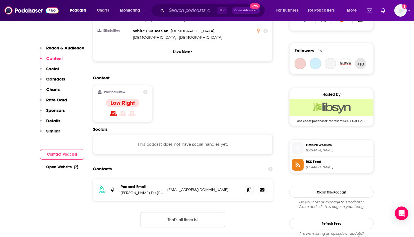
scroll to position [417, 0]
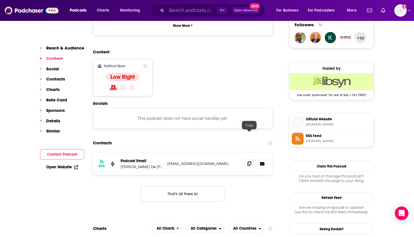
click at [251, 159] on span at bounding box center [249, 163] width 8 height 8
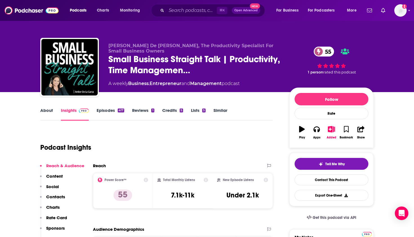
scroll to position [0, 0]
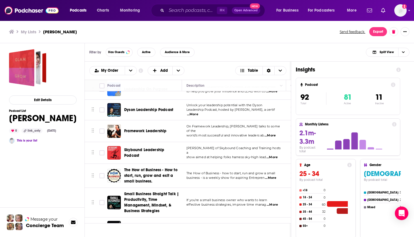
scroll to position [1447, 0]
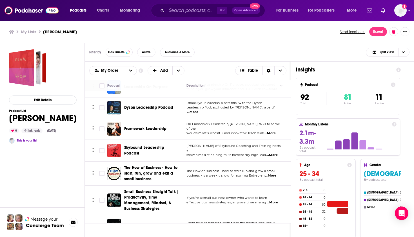
click at [147, 222] on span "Business Breakdowns" at bounding box center [143, 224] width 39 height 5
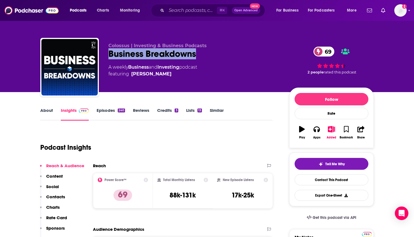
drag, startPoint x: 132, startPoint y: 58, endPoint x: 110, endPoint y: 56, distance: 22.1
click at [110, 56] on div "Business Breakdowns 69" at bounding box center [195, 53] width 172 height 11
copy h2 "Business Breakdowns"
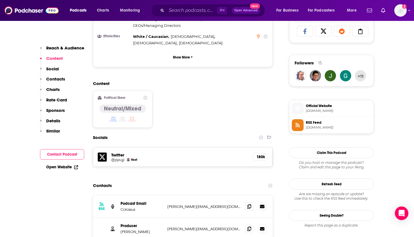
scroll to position [385, 0]
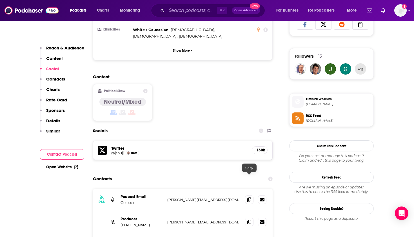
click at [254, 195] on div at bounding box center [255, 199] width 21 height 8
click at [251, 197] on icon at bounding box center [250, 199] width 4 height 5
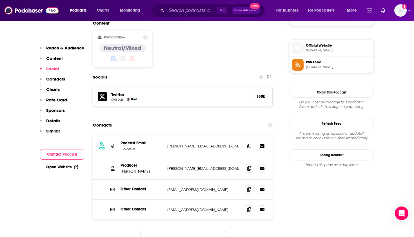
scroll to position [447, 0]
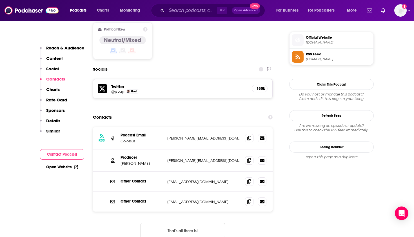
click at [251, 149] on div "Producer [PERSON_NAME] [PERSON_NAME][EMAIL_ADDRESS][DOMAIN_NAME] [PERSON_NAME][…" at bounding box center [183, 160] width 180 height 22
click at [251, 156] on span at bounding box center [249, 160] width 8 height 8
click at [248, 179] on icon at bounding box center [250, 181] width 4 height 5
click at [248, 199] on icon at bounding box center [250, 201] width 4 height 5
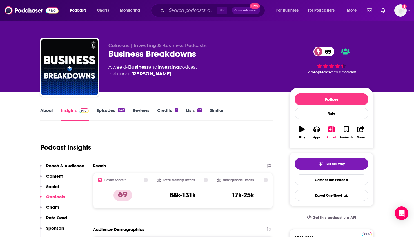
scroll to position [0, 0]
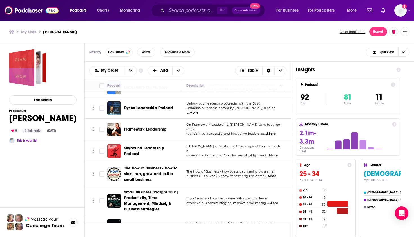
scroll to position [1508, 0]
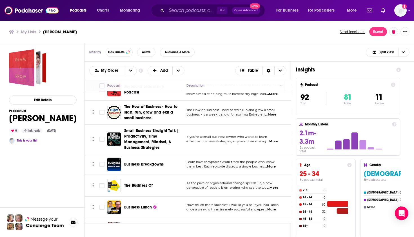
click at [140, 183] on span "The Business Of" at bounding box center [138, 185] width 29 height 5
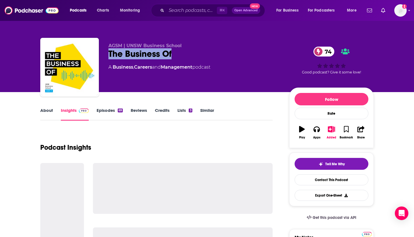
drag, startPoint x: 182, startPoint y: 55, endPoint x: 108, endPoint y: 52, distance: 73.9
click at [108, 53] on div "AGSM | UNSW Business School The Business Of 74 A Business , Careers and Managem…" at bounding box center [207, 68] width 334 height 61
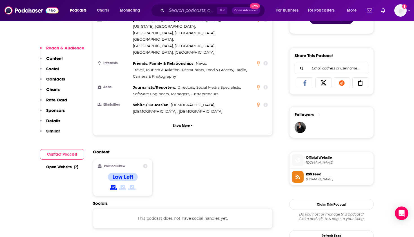
scroll to position [350, 0]
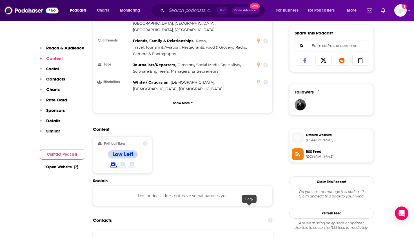
click at [249, 236] on span at bounding box center [249, 240] width 8 height 8
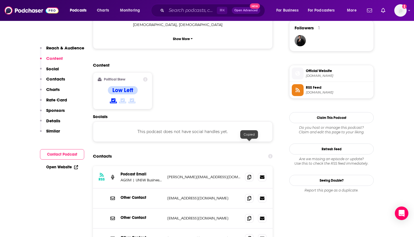
scroll to position [414, 0]
click at [252, 193] on span at bounding box center [249, 197] width 8 height 8
click at [247, 213] on span at bounding box center [249, 217] width 8 height 8
click at [248, 235] on icon at bounding box center [250, 237] width 4 height 5
